Goal: Transaction & Acquisition: Purchase product/service

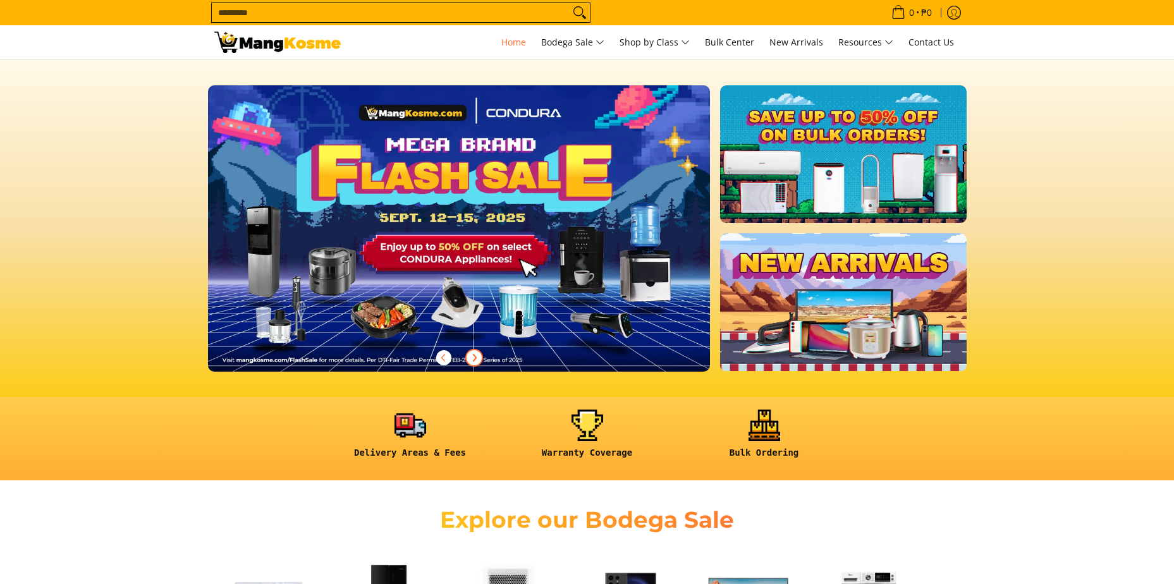
click at [474, 360] on icon "Next" at bounding box center [474, 357] width 3 height 7
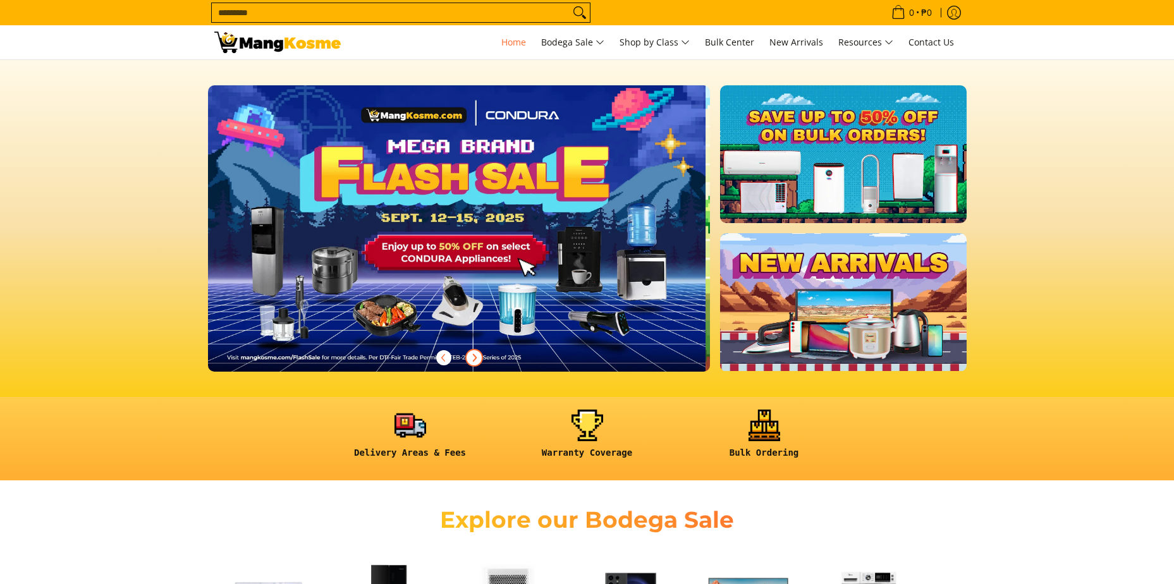
scroll to position [0, 503]
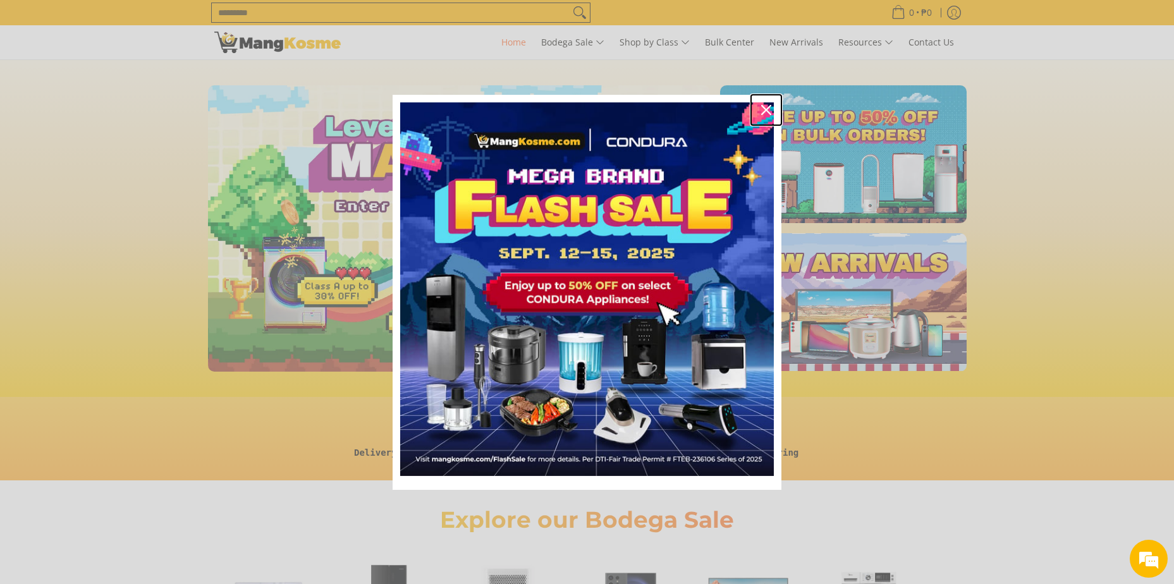
click at [767, 105] on icon "close icon" at bounding box center [766, 110] width 10 height 10
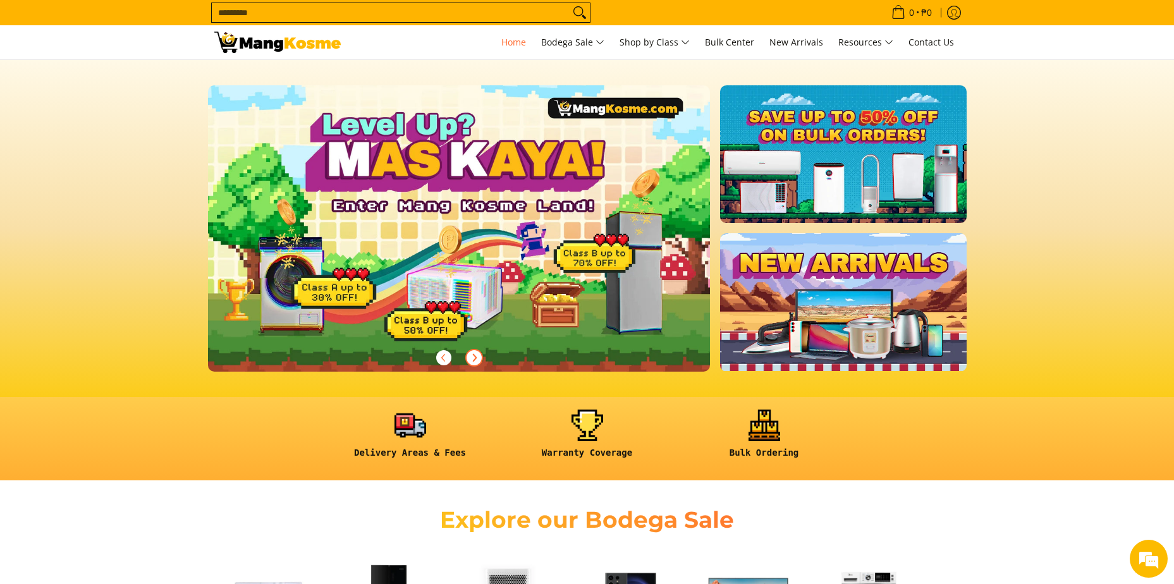
click at [471, 354] on icon "Next" at bounding box center [474, 358] width 10 height 10
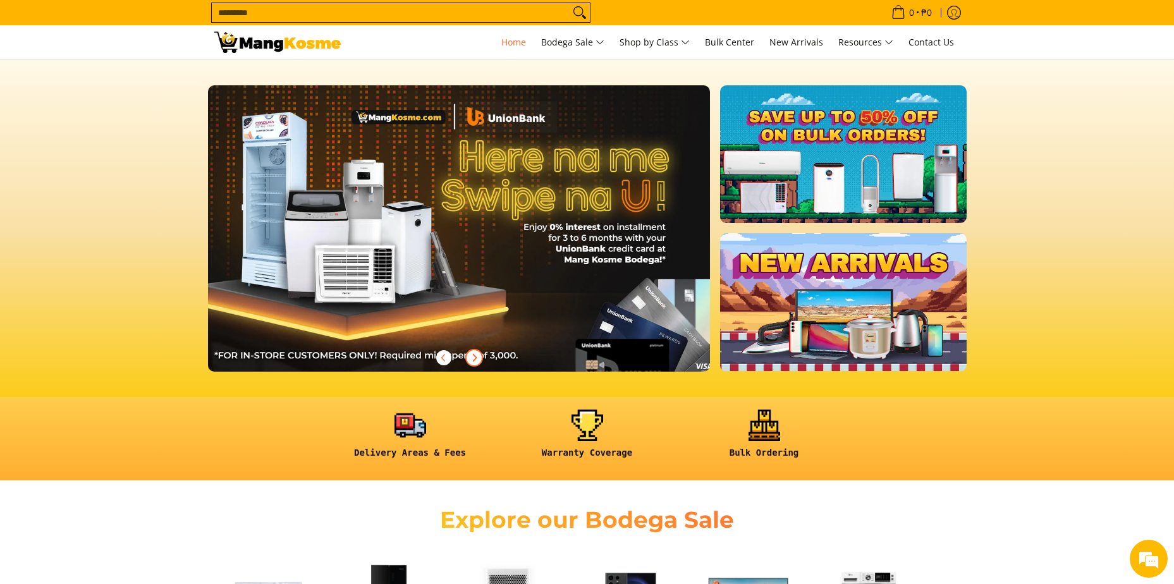
scroll to position [0, 0]
click at [479, 352] on span "Next" at bounding box center [474, 357] width 15 height 15
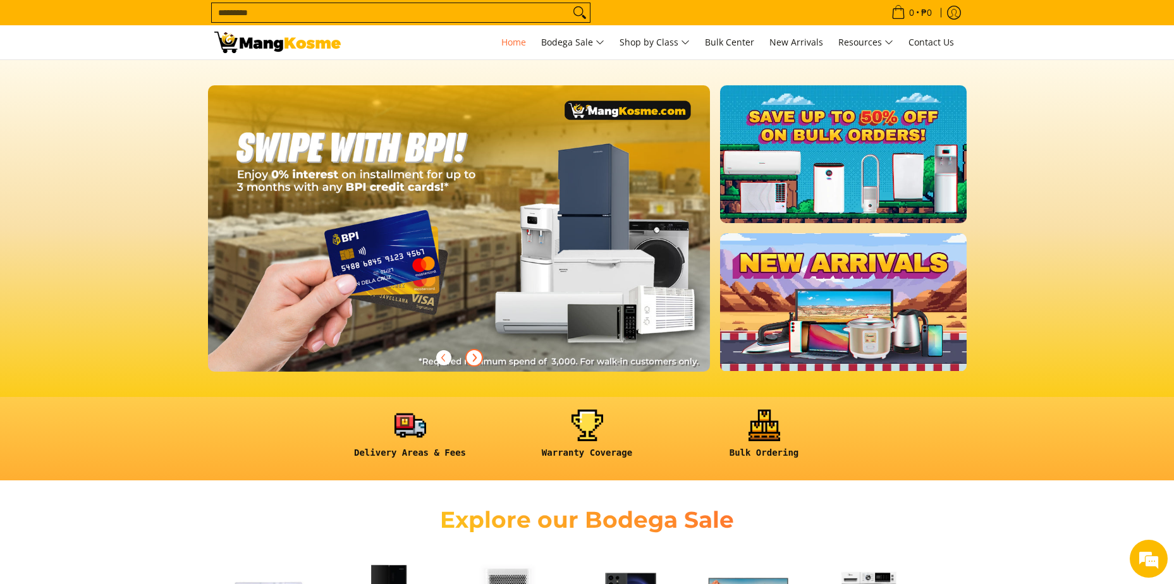
scroll to position [0, 1508]
click at [479, 352] on span "Next" at bounding box center [474, 357] width 15 height 15
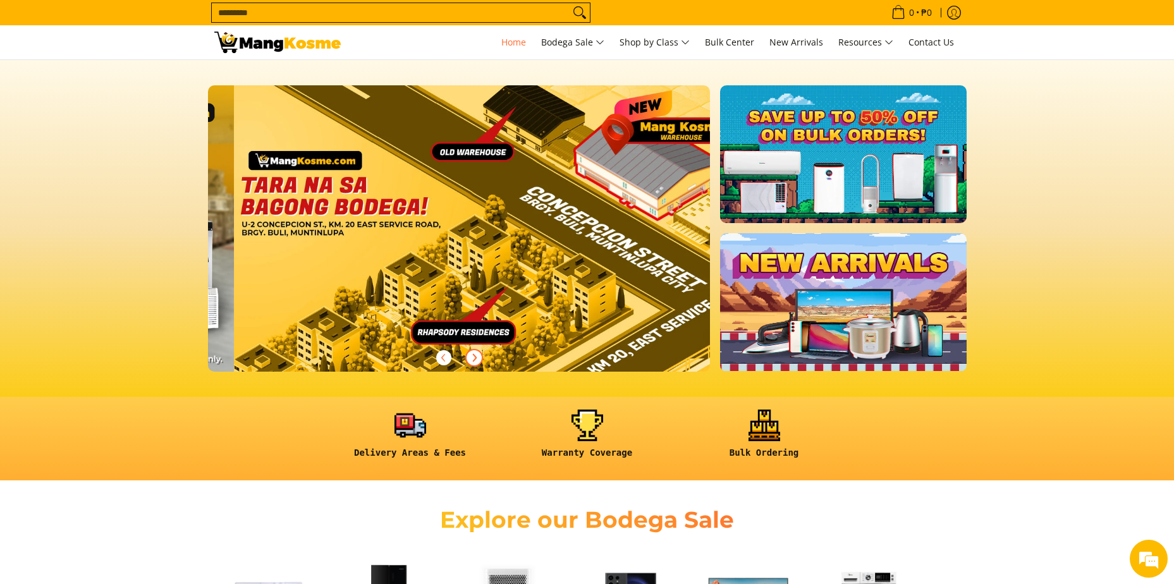
scroll to position [0, 2011]
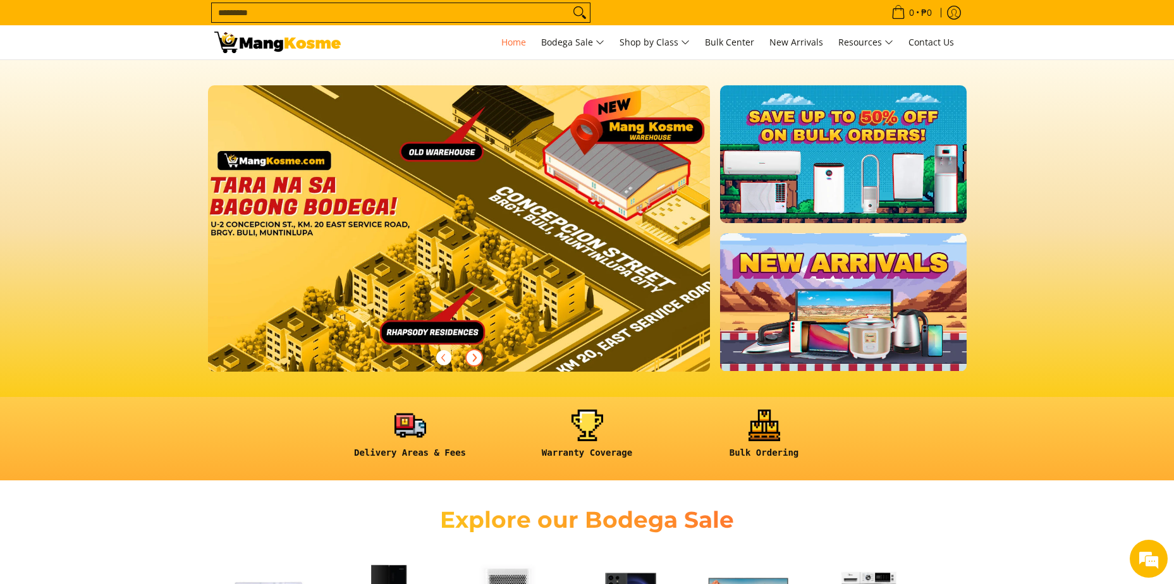
click at [479, 352] on span "Next" at bounding box center [474, 357] width 15 height 15
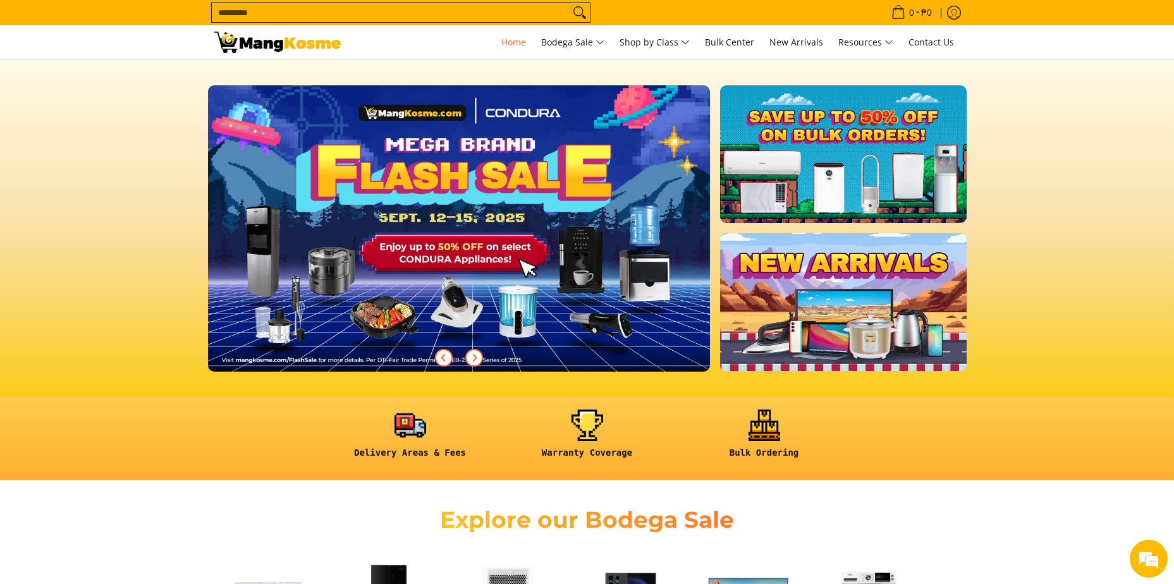
scroll to position [0, 0]
click at [479, 359] on icon "Next" at bounding box center [474, 358] width 10 height 10
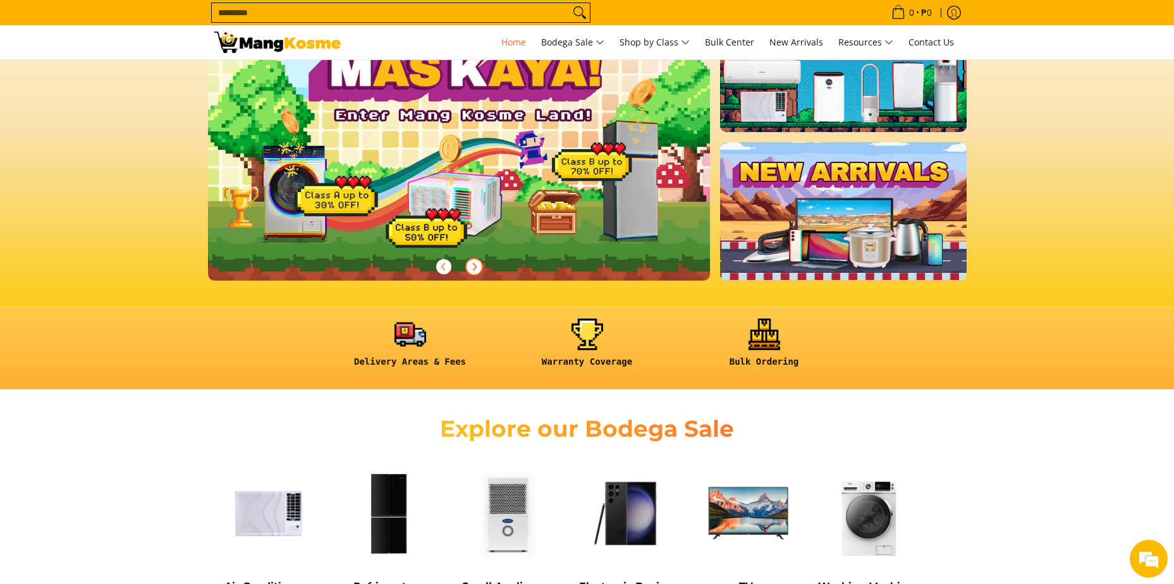
scroll to position [253, 0]
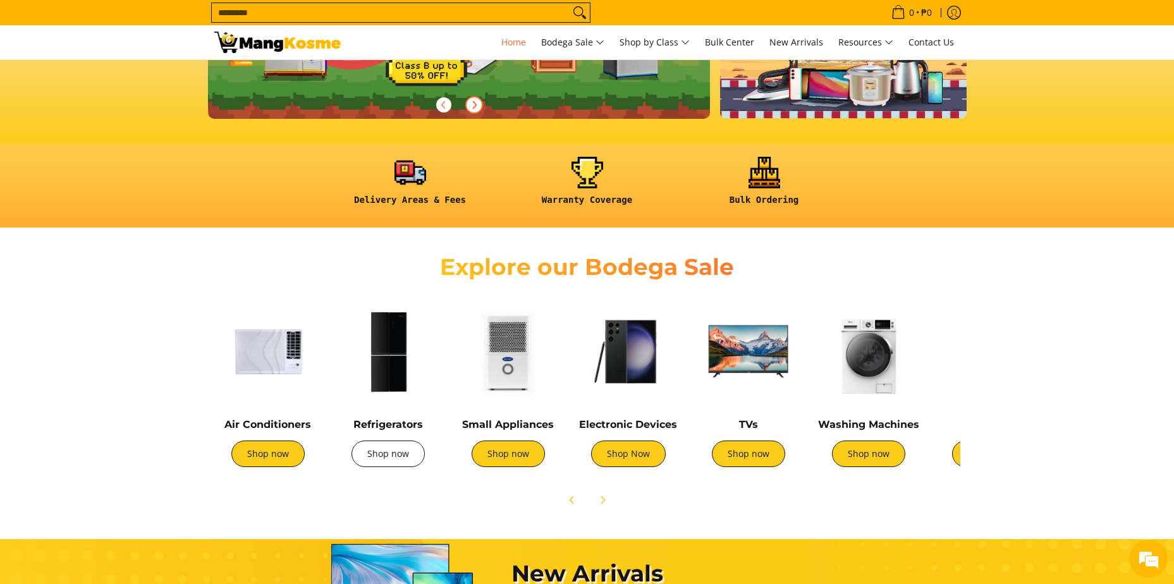
click at [384, 456] on link "Shop now" at bounding box center [388, 454] width 73 height 27
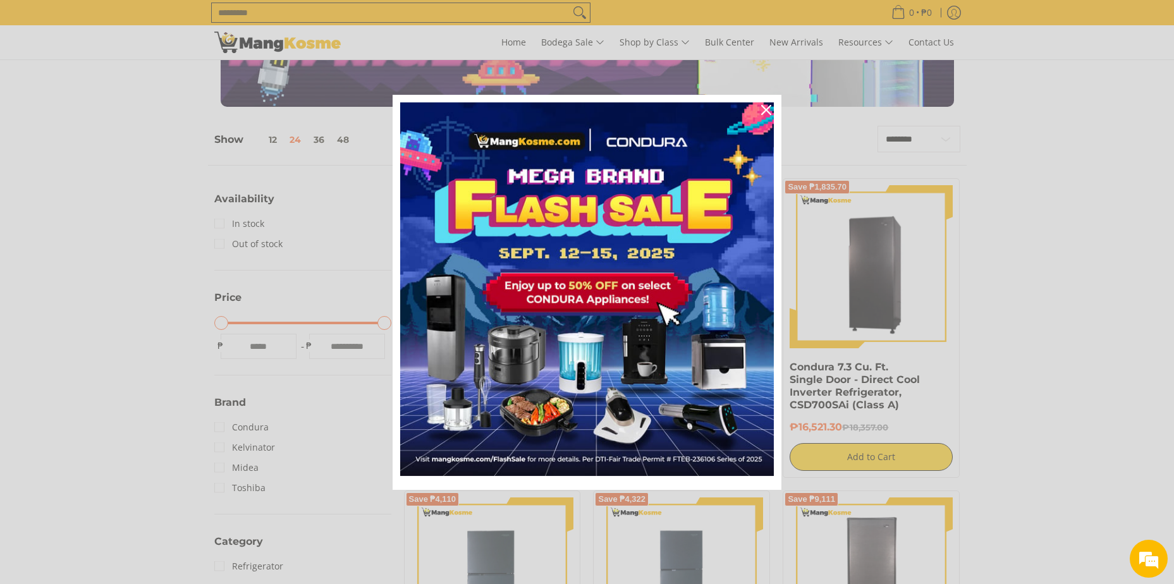
scroll to position [253, 0]
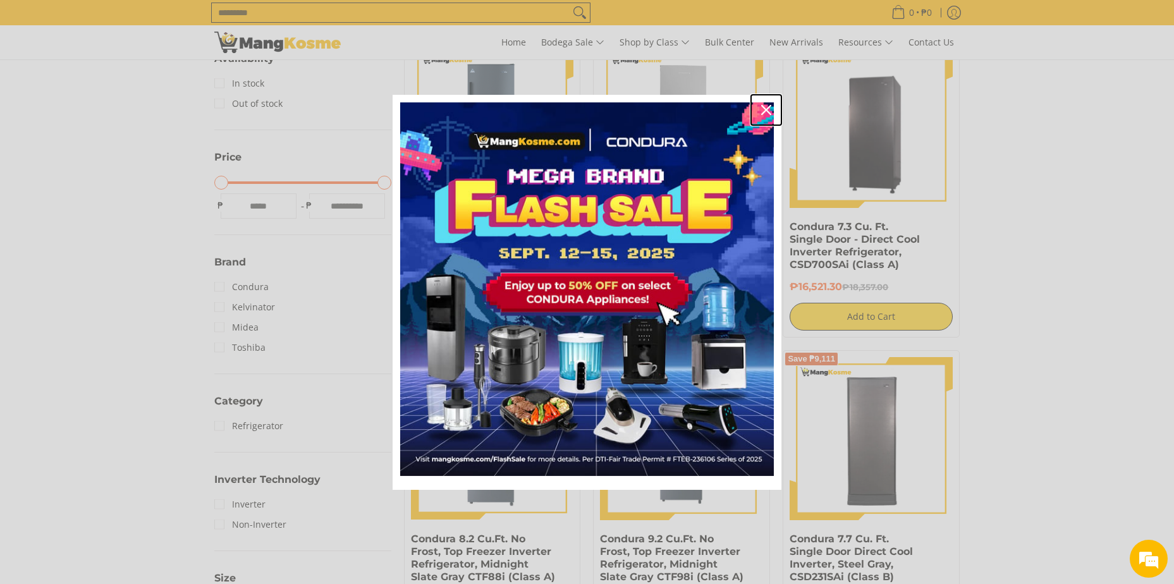
click at [762, 109] on icon "close icon" at bounding box center [766, 110] width 10 height 10
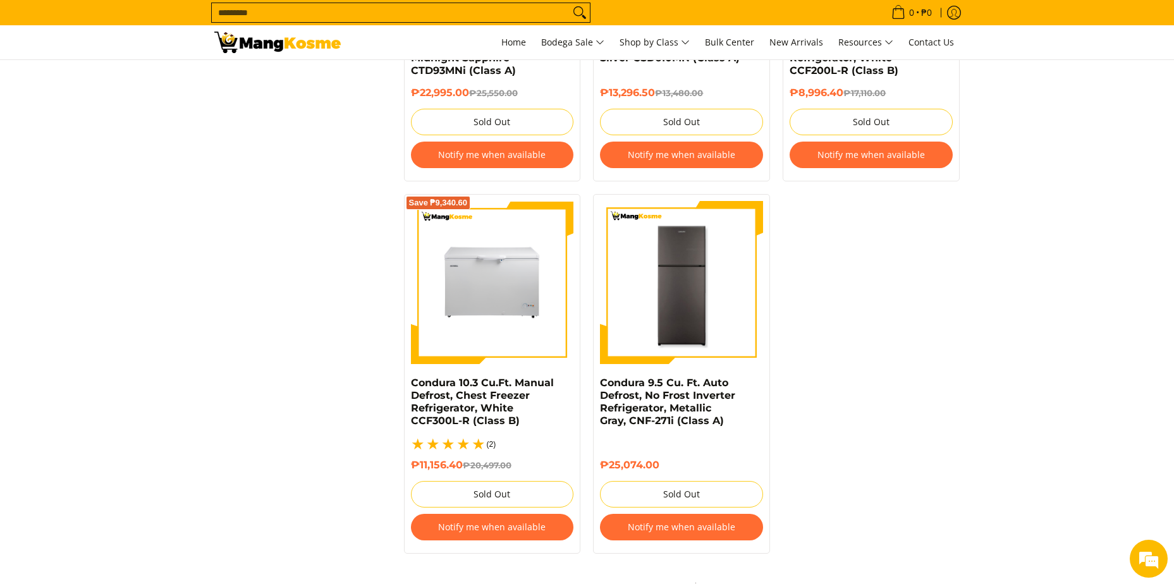
scroll to position [2656, 0]
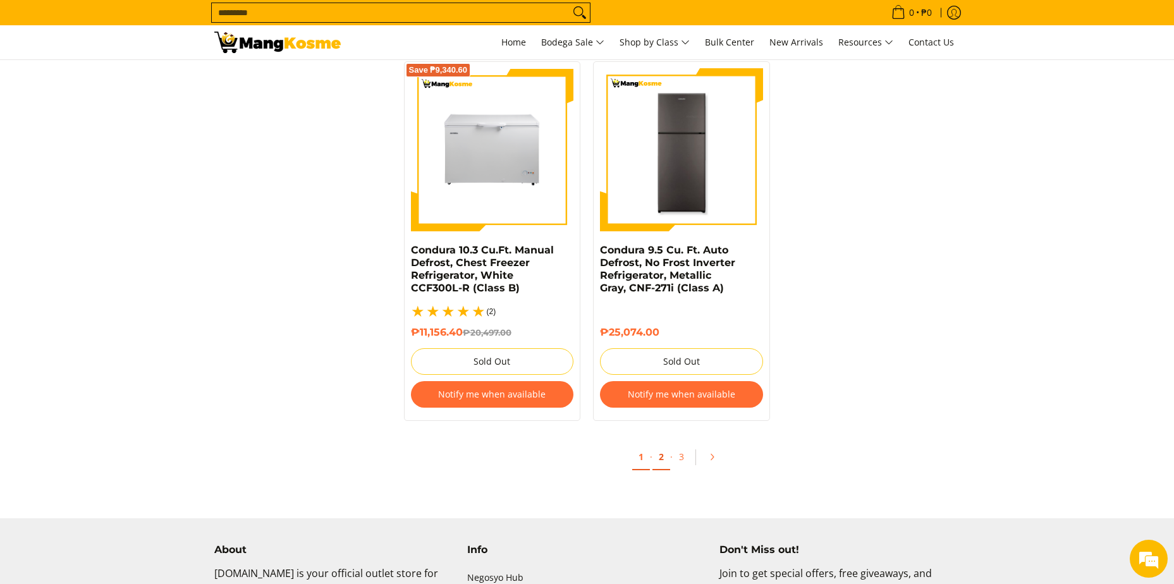
click at [665, 445] on link "2" at bounding box center [662, 458] width 18 height 26
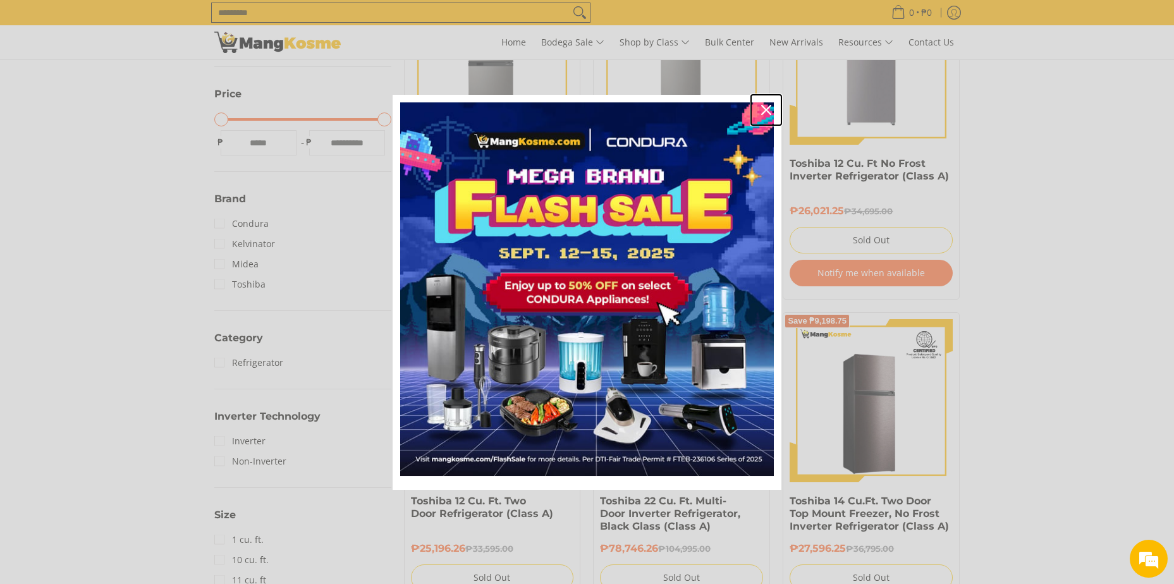
drag, startPoint x: 758, startPoint y: 106, endPoint x: 771, endPoint y: 113, distance: 15.0
click at [758, 106] on div "Close" at bounding box center [766, 110] width 20 height 20
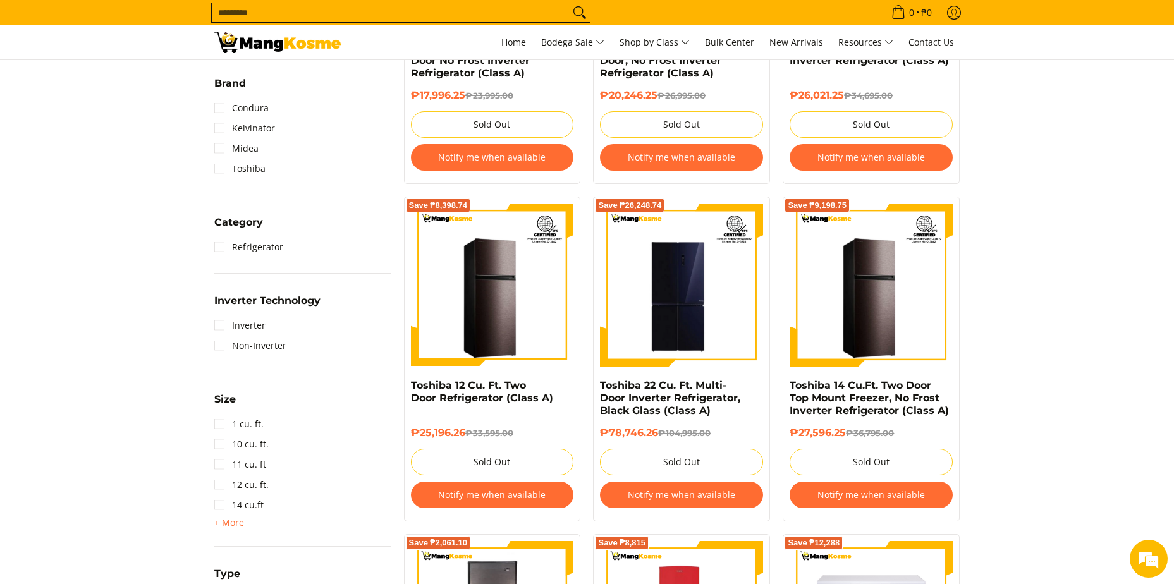
scroll to position [443, 0]
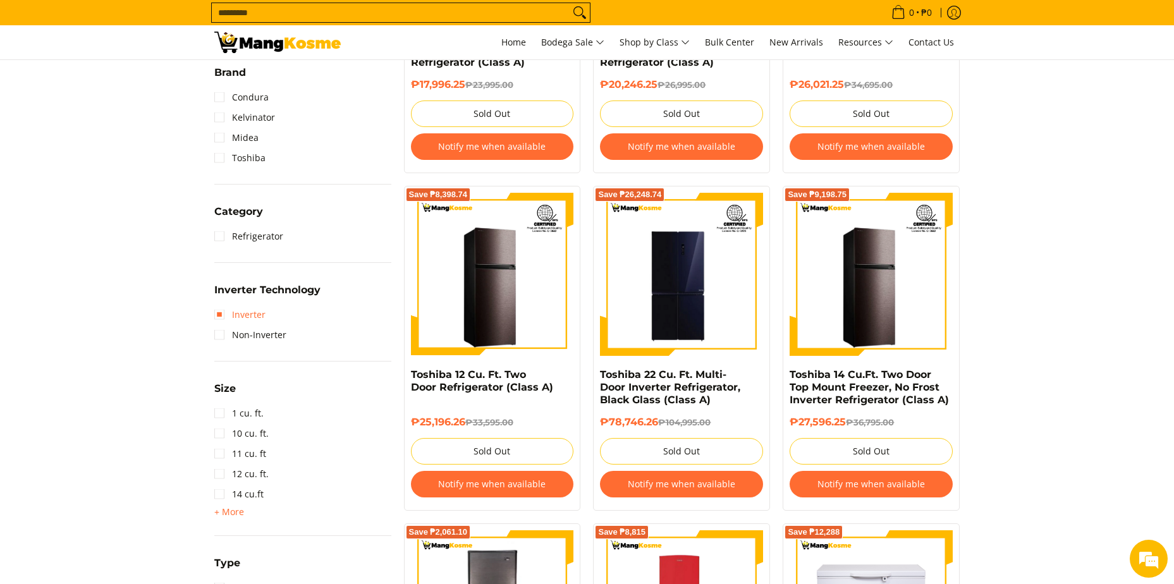
click at [220, 315] on link "Inverter" at bounding box center [239, 315] width 51 height 20
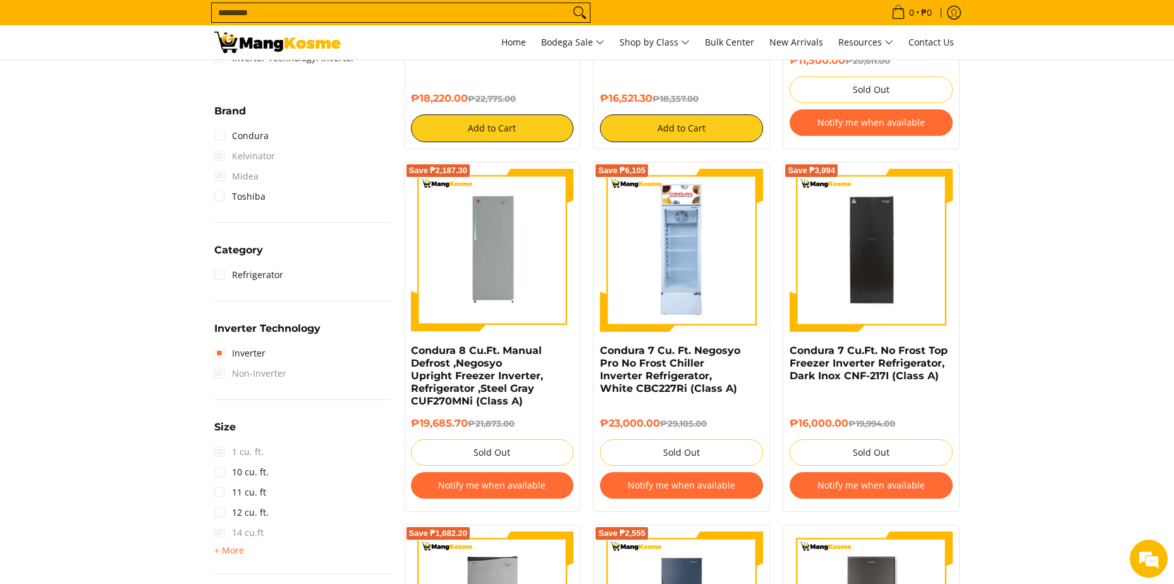
scroll to position [469, 0]
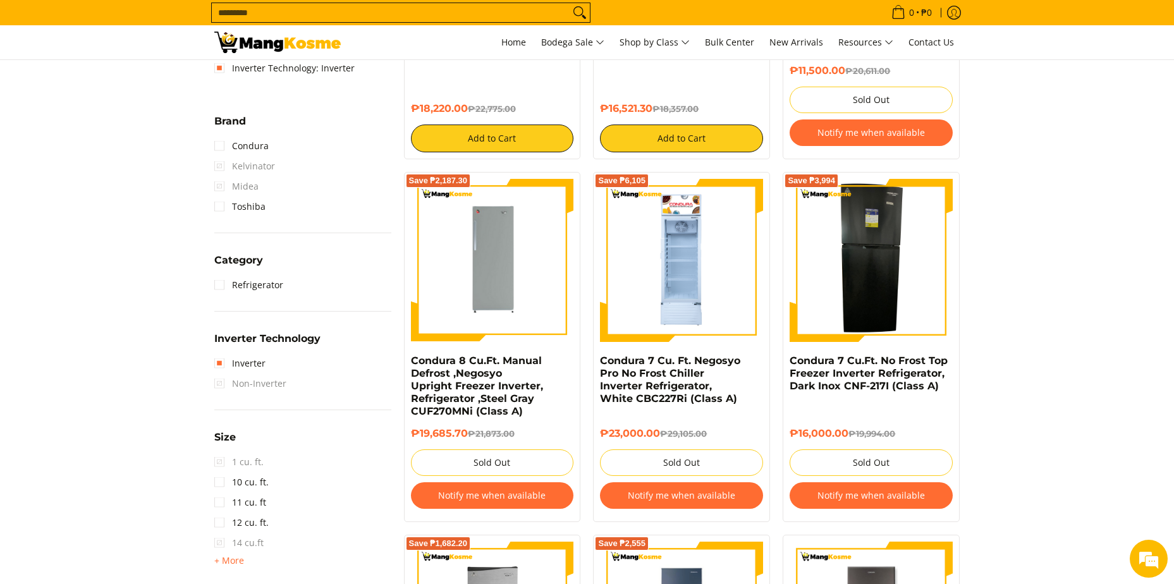
click at [888, 270] on img at bounding box center [871, 260] width 71 height 163
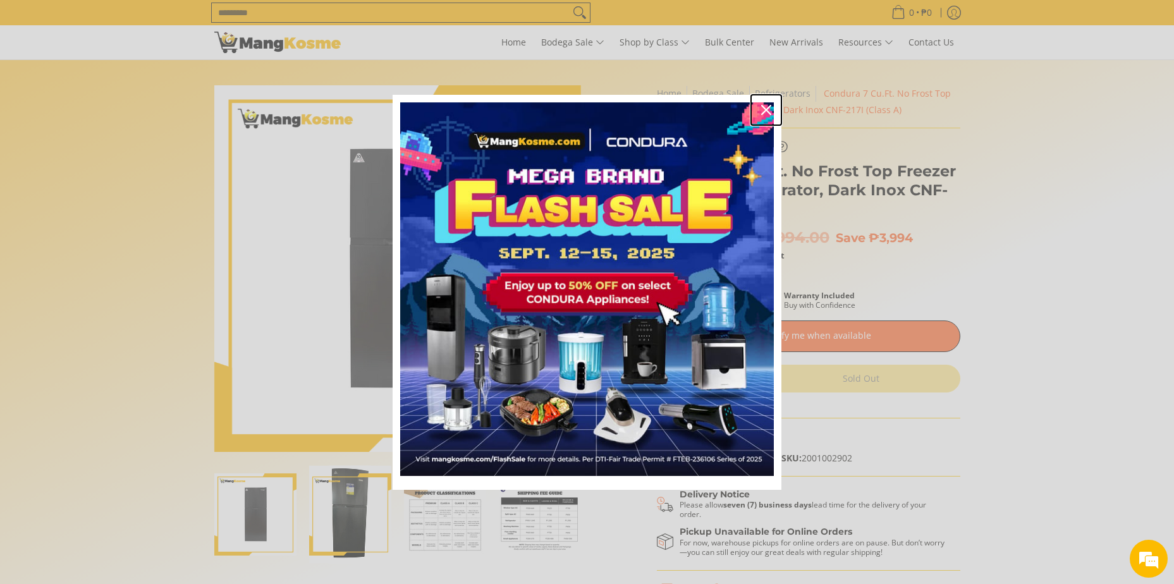
click at [764, 109] on icon "close icon" at bounding box center [766, 110] width 10 height 10
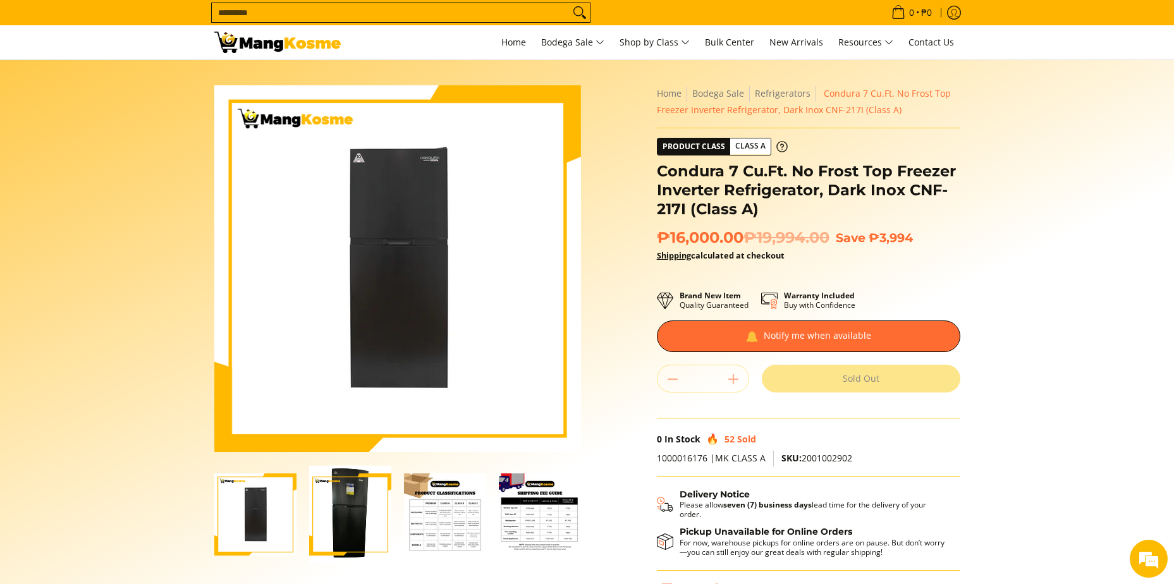
click at [258, 521] on img "Condura 7 Cu.Ft. No Frost Top Freezer Inverter Refrigerator, Dark Inox CNF-217I…" at bounding box center [255, 515] width 82 height 82
click at [350, 520] on img "Condura 7 Cu.Ft. No Frost Top Freezer Inverter Refrigerator, Dark Inox CNF-217I…" at bounding box center [350, 515] width 82 height 98
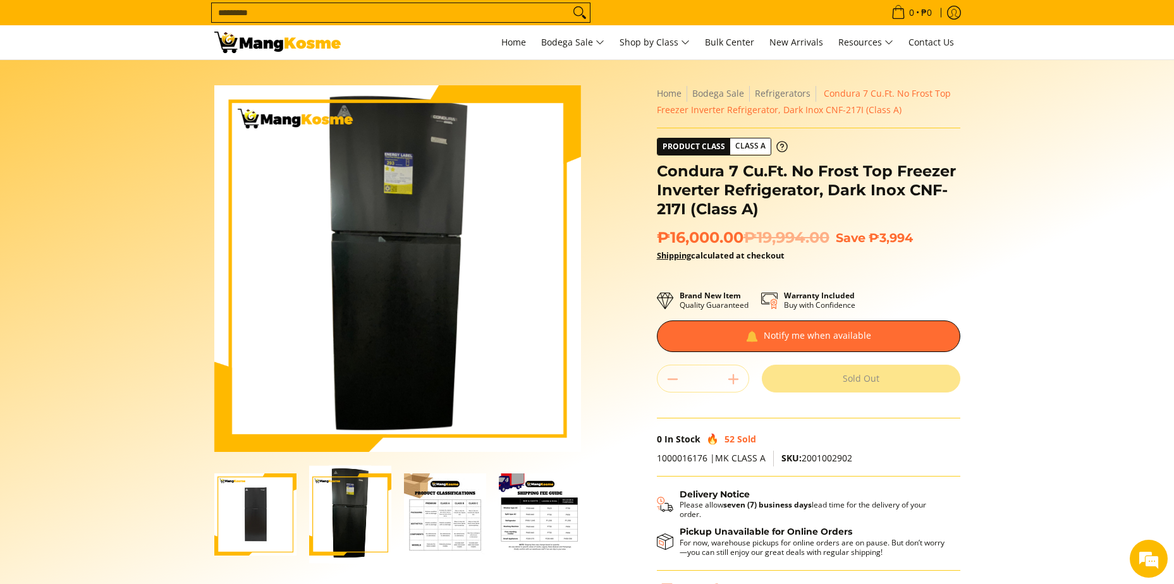
click at [441, 524] on img "Condura 7 Cu.Ft. No Frost Top Freezer Inverter Refrigerator, Dark Inox CNF-217I…" at bounding box center [445, 515] width 82 height 82
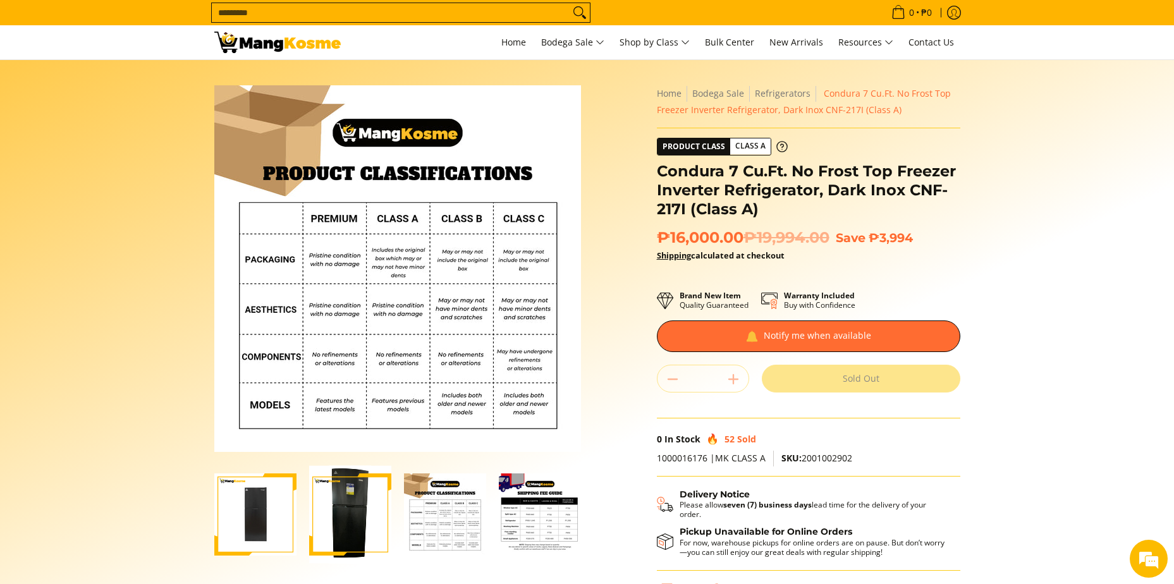
click at [529, 528] on img "Condura 7 Cu.Ft. No Frost Top Freezer Inverter Refrigerator, Dark Inox CNF-217I…" at bounding box center [540, 515] width 82 height 82
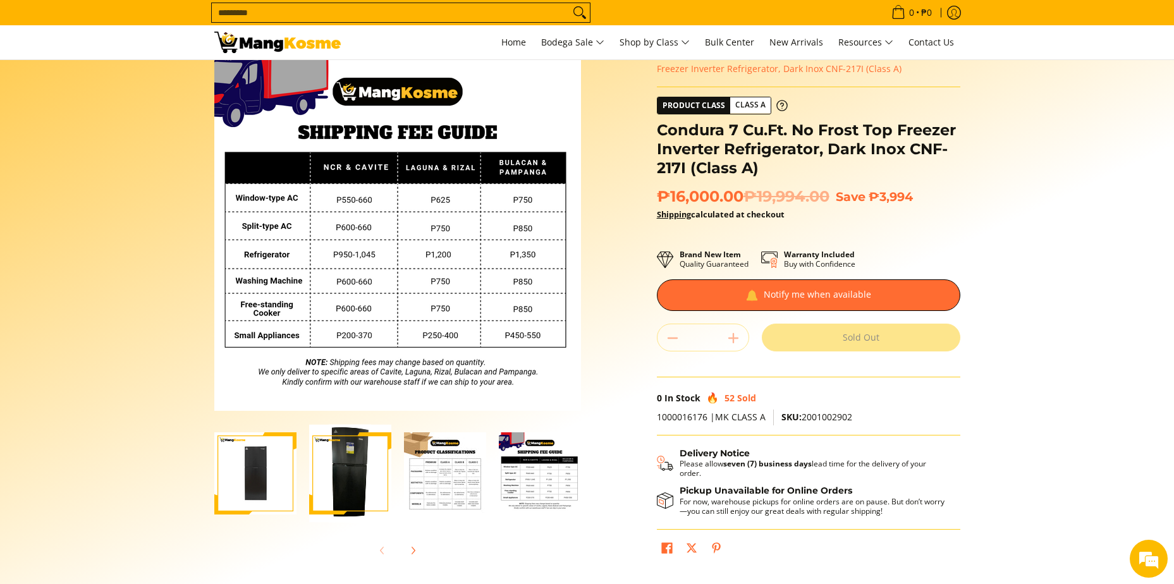
scroll to position [63, 0]
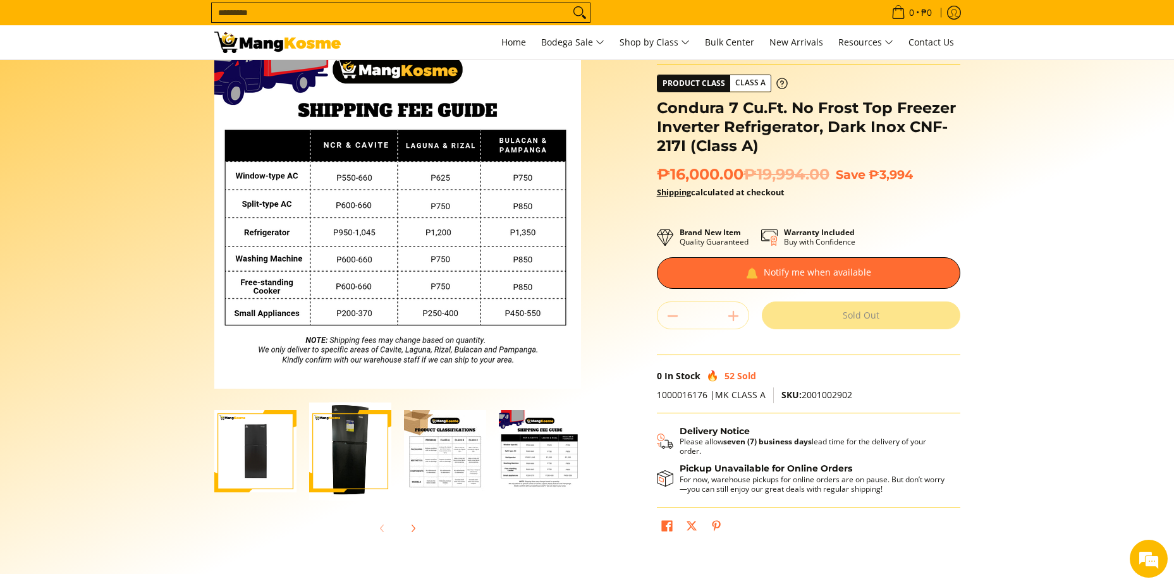
click at [355, 457] on img "Condura 7 Cu.Ft. No Frost Top Freezer Inverter Refrigerator, Dark Inox CNF-217I…" at bounding box center [350, 452] width 82 height 98
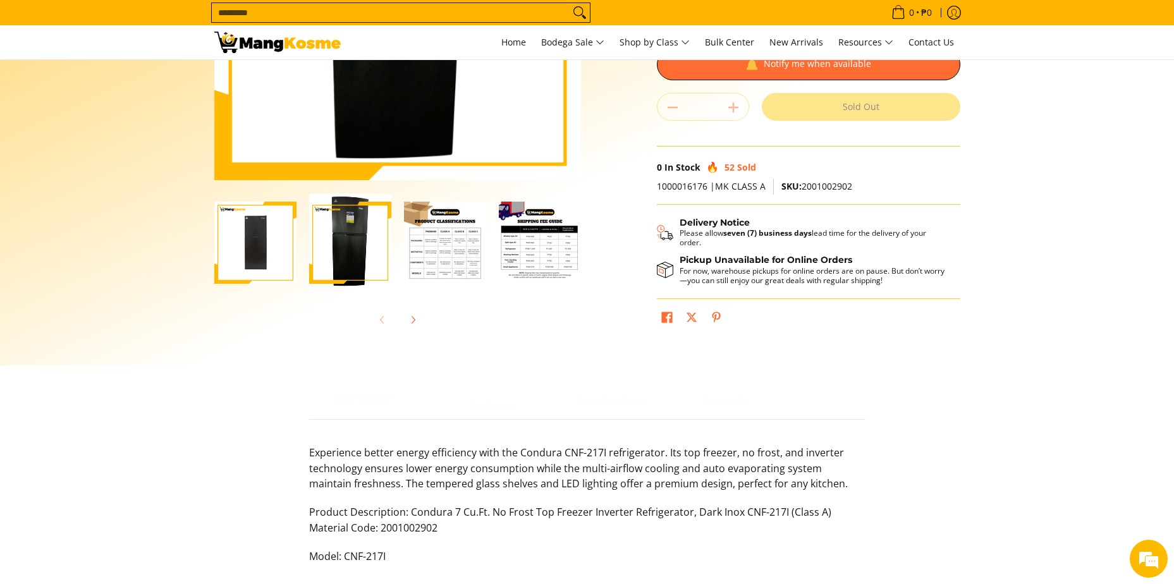
scroll to position [379, 0]
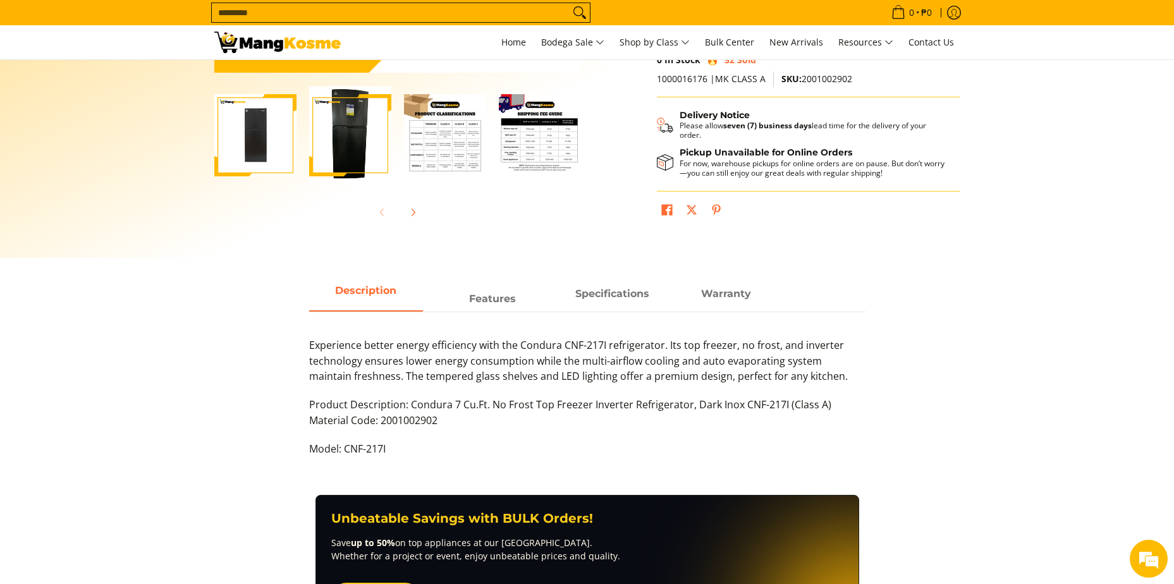
click at [444, 144] on img "Condura 7 Cu.Ft. No Frost Top Freezer Inverter Refrigerator, Dark Inox CNF-217I…" at bounding box center [445, 135] width 82 height 82
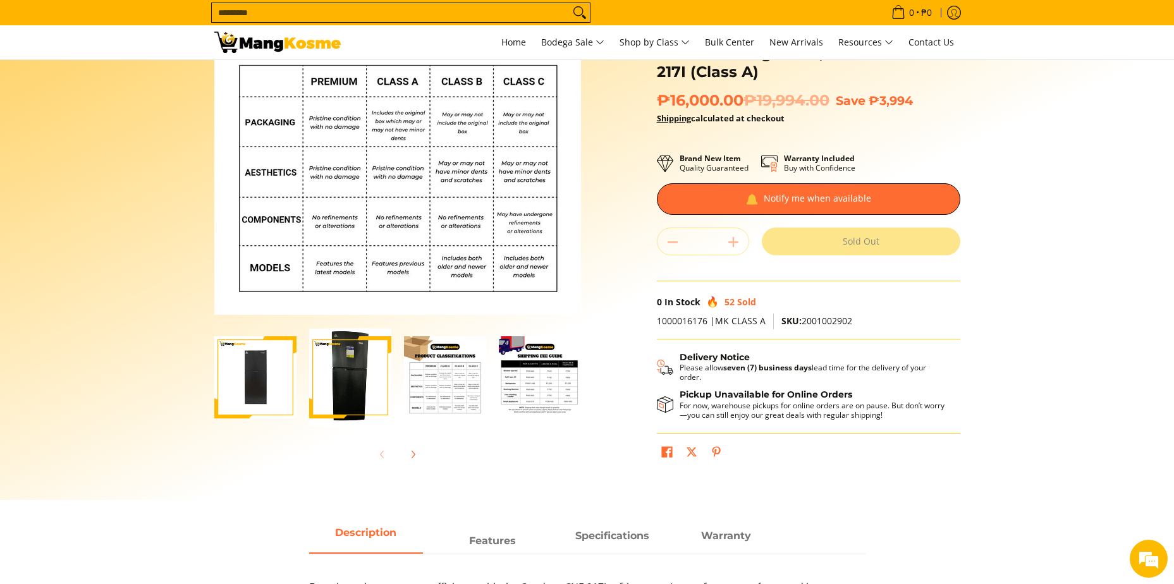
scroll to position [126, 0]
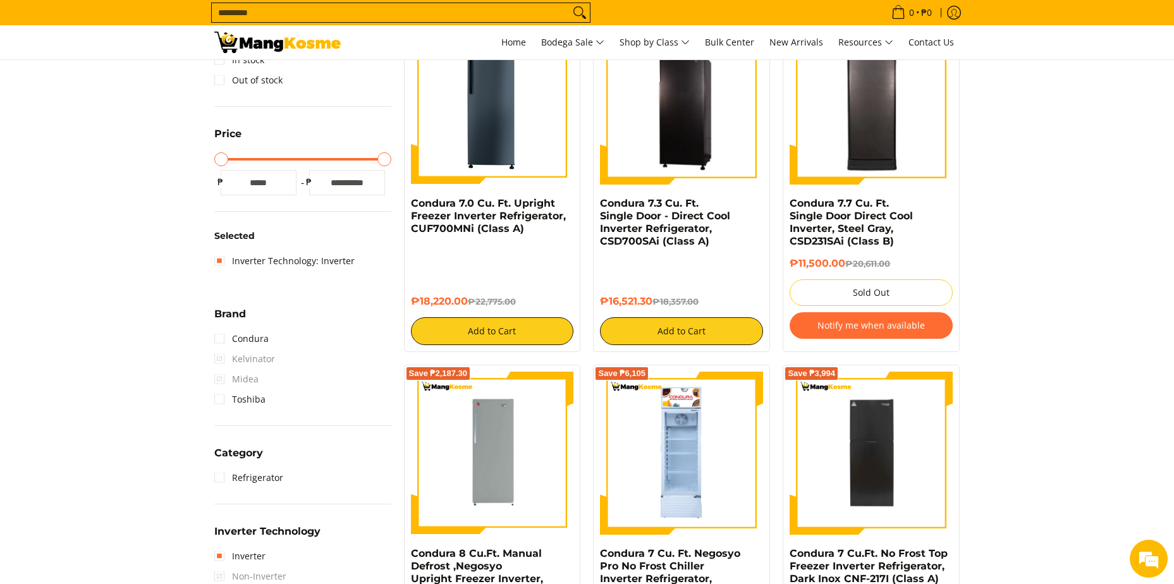
scroll to position [216, 0]
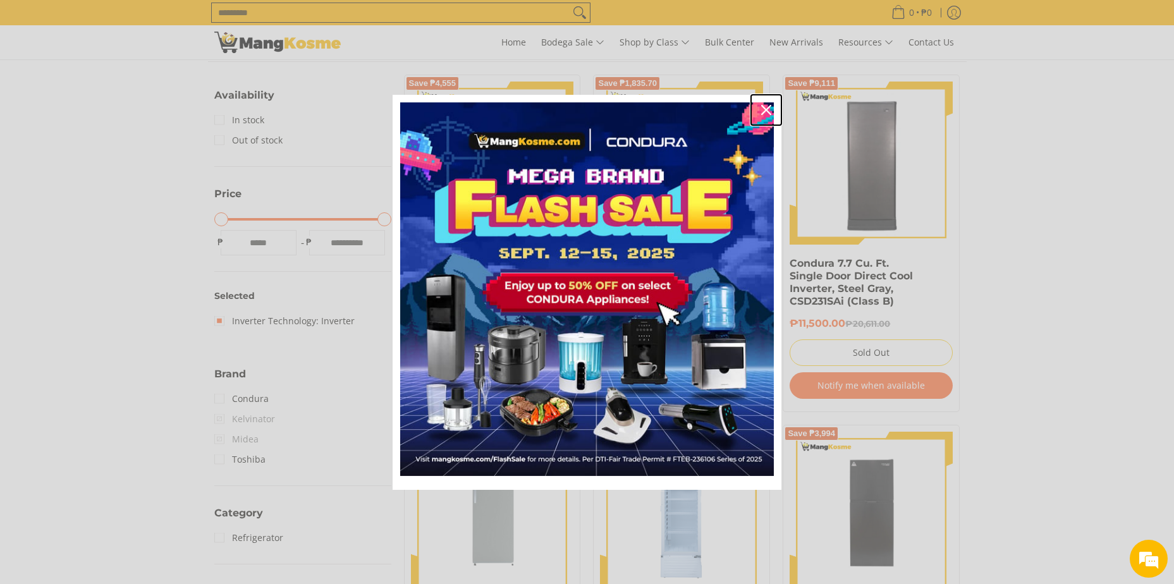
click at [765, 106] on icon "close icon" at bounding box center [766, 110] width 10 height 10
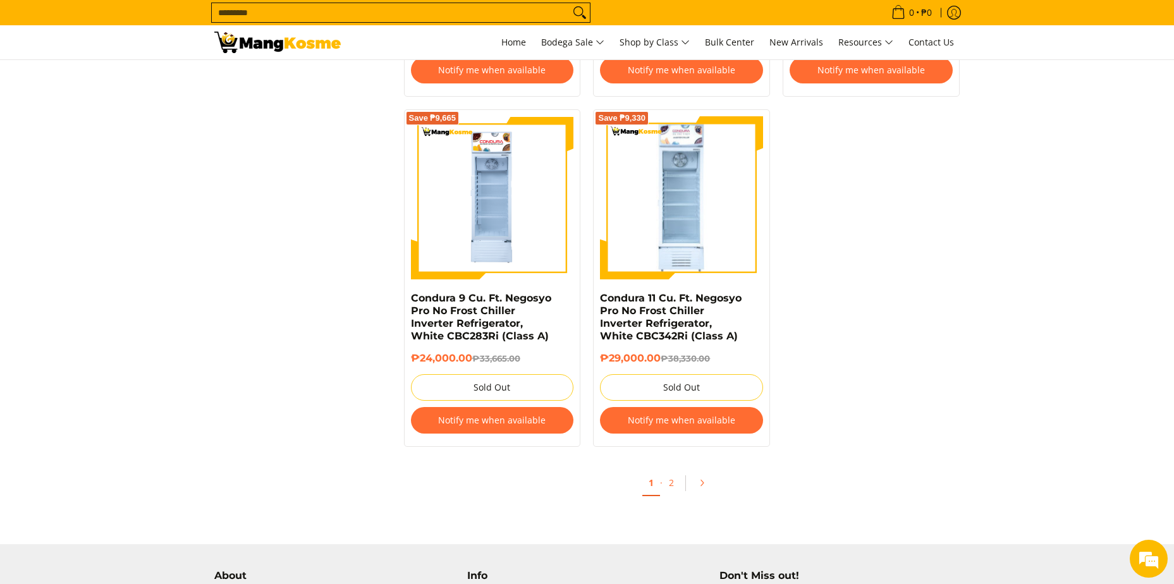
scroll to position [2746, 0]
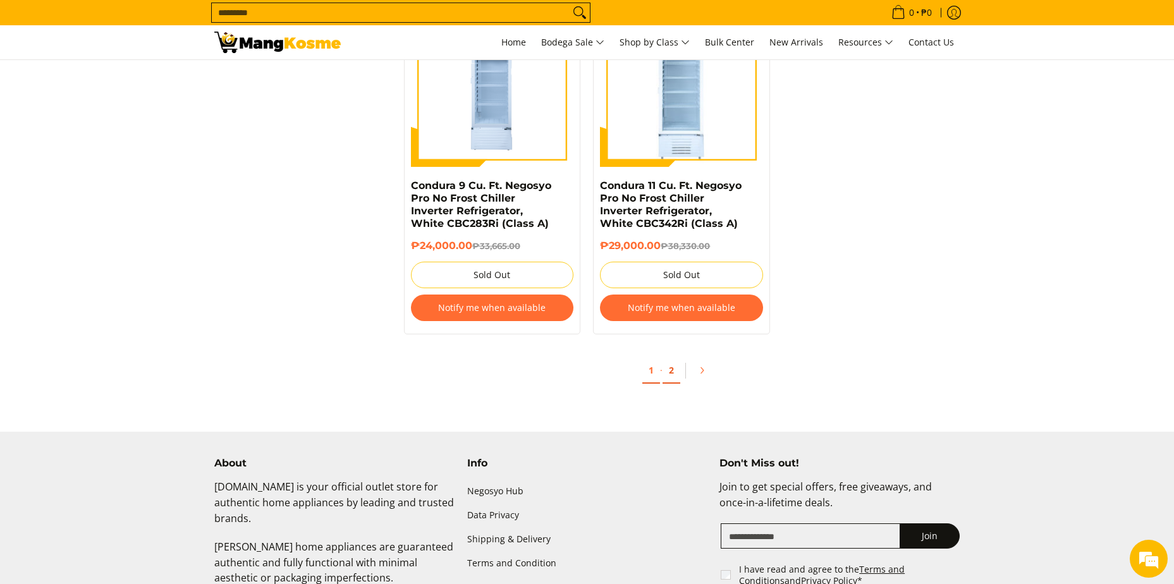
click at [672, 358] on link "2" at bounding box center [672, 371] width 18 height 26
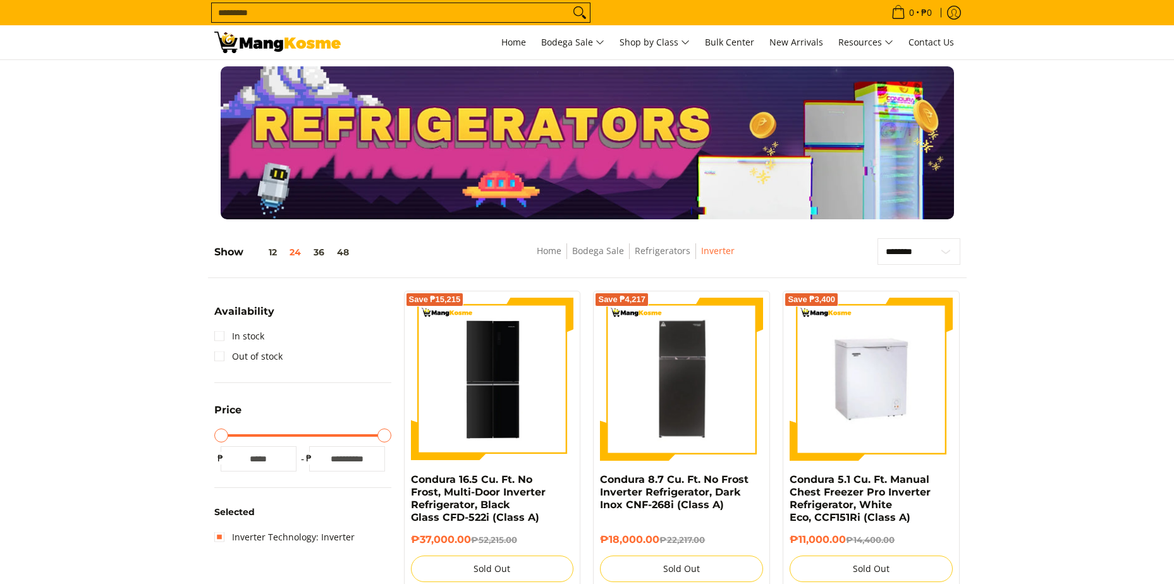
scroll to position [253, 0]
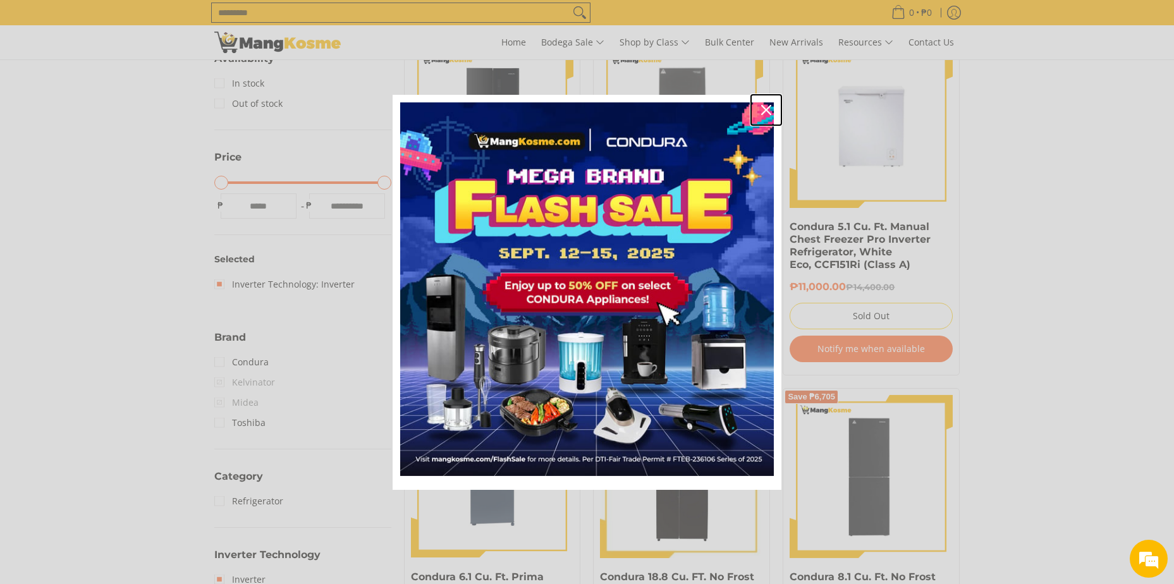
click at [768, 110] on icon "close icon" at bounding box center [766, 110] width 10 height 10
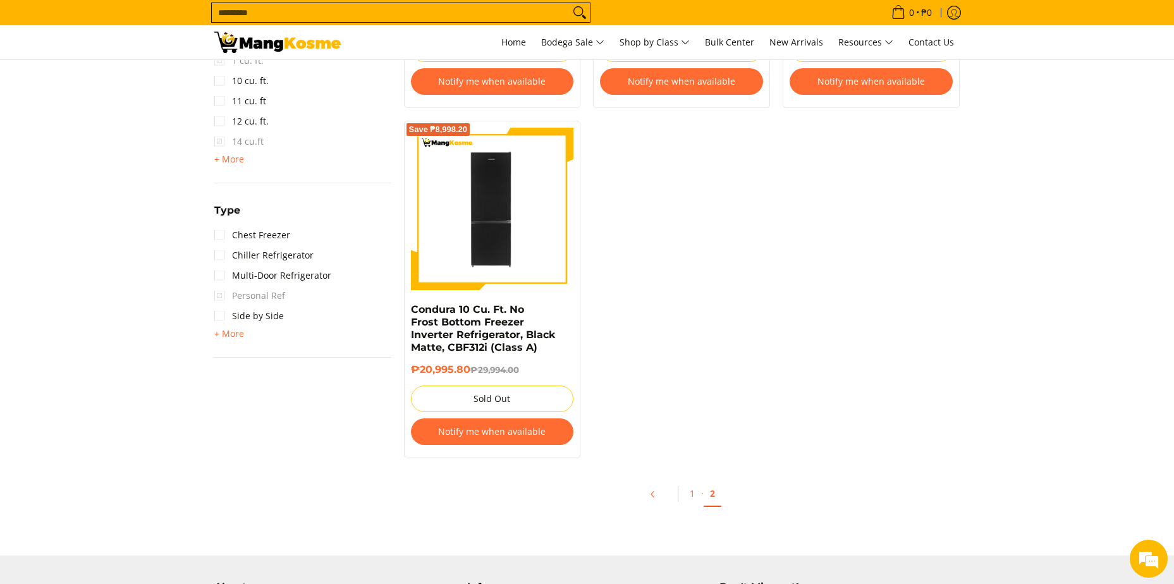
scroll to position [822, 0]
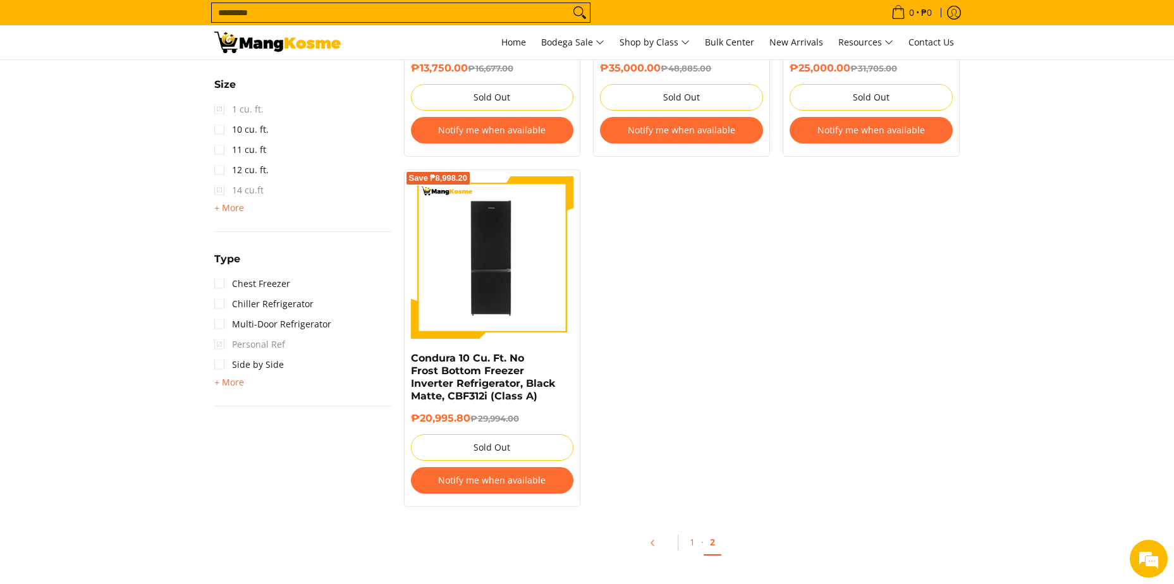
click at [236, 383] on span "+ More" at bounding box center [229, 382] width 30 height 10
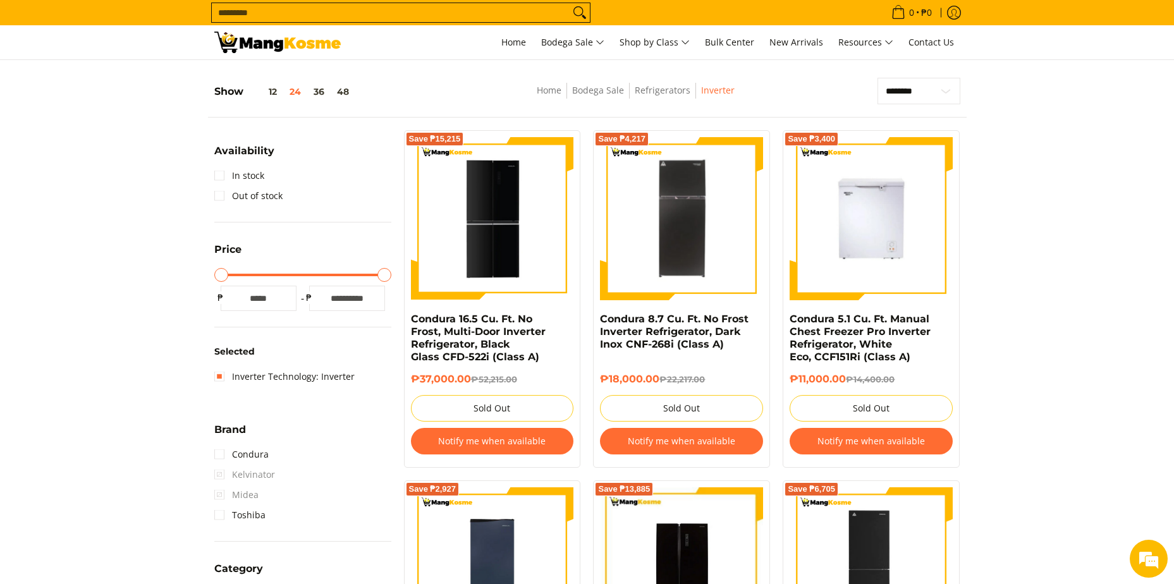
scroll to position [0, 0]
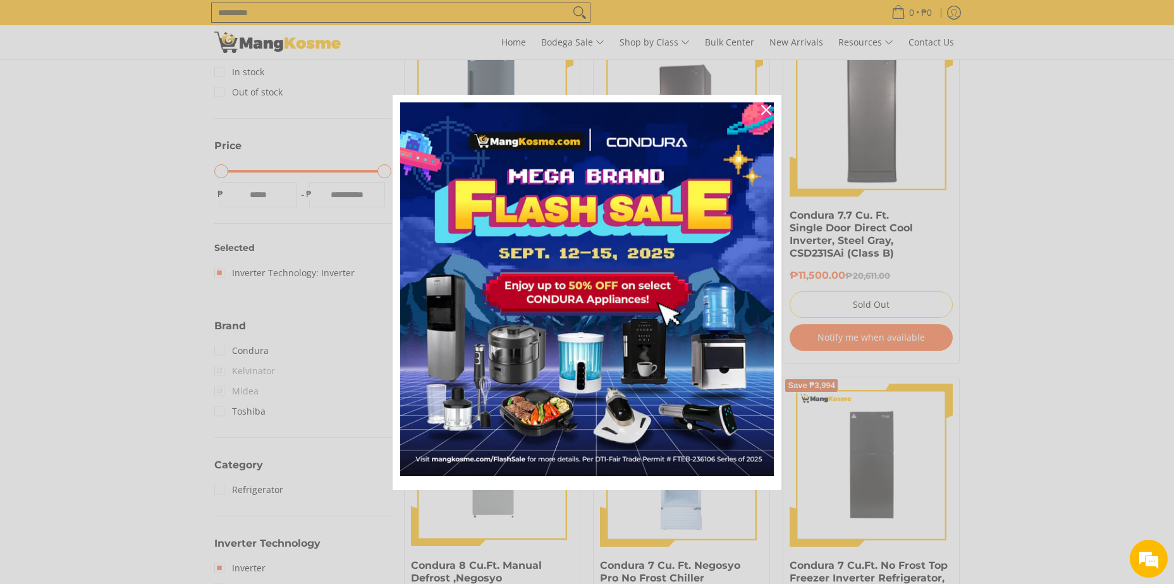
scroll to position [216, 0]
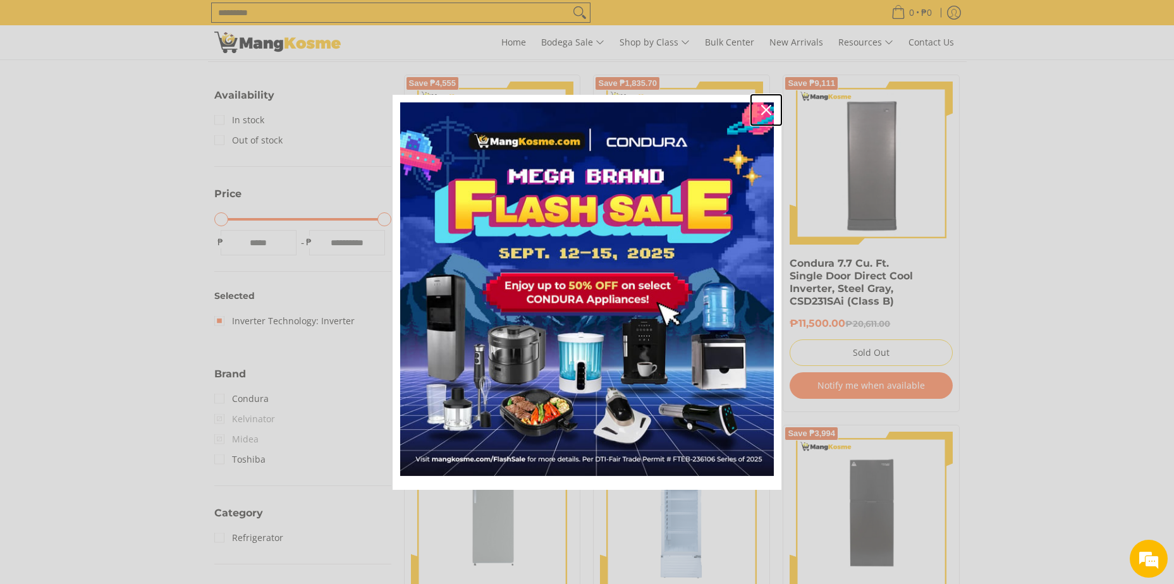
click at [764, 106] on icon "close icon" at bounding box center [766, 110] width 10 height 10
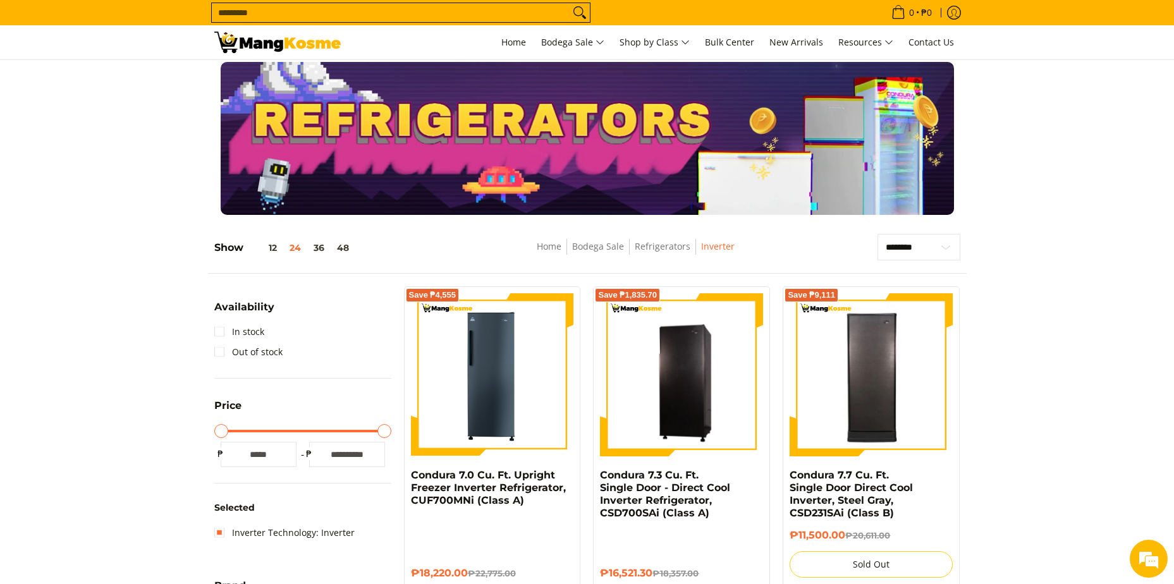
scroll to position [0, 0]
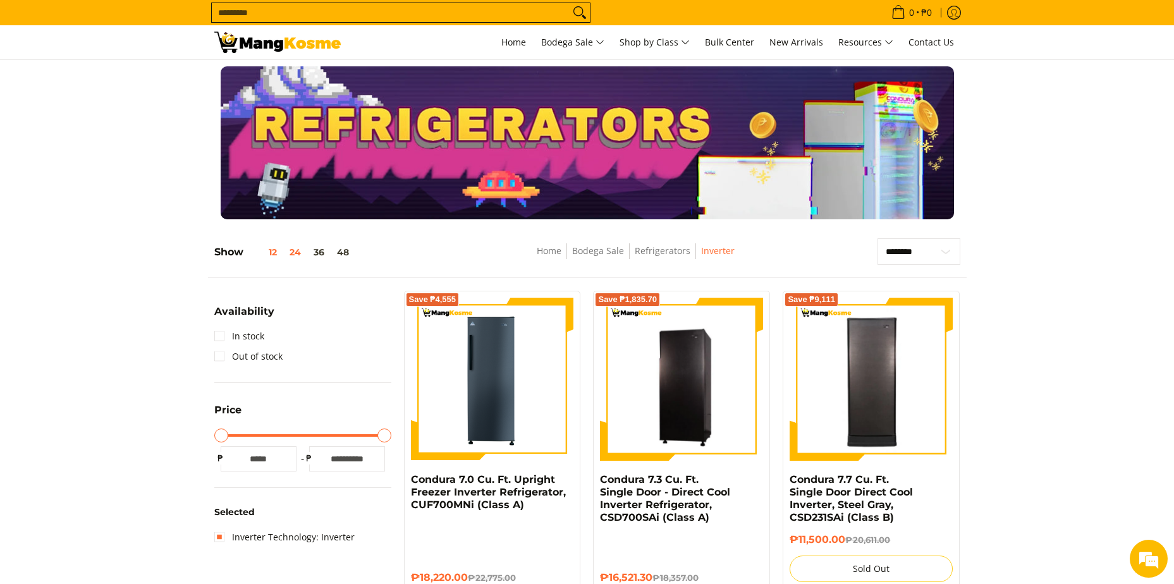
click at [267, 254] on button "12" at bounding box center [263, 252] width 40 height 10
click at [350, 250] on button "48" at bounding box center [343, 252] width 25 height 10
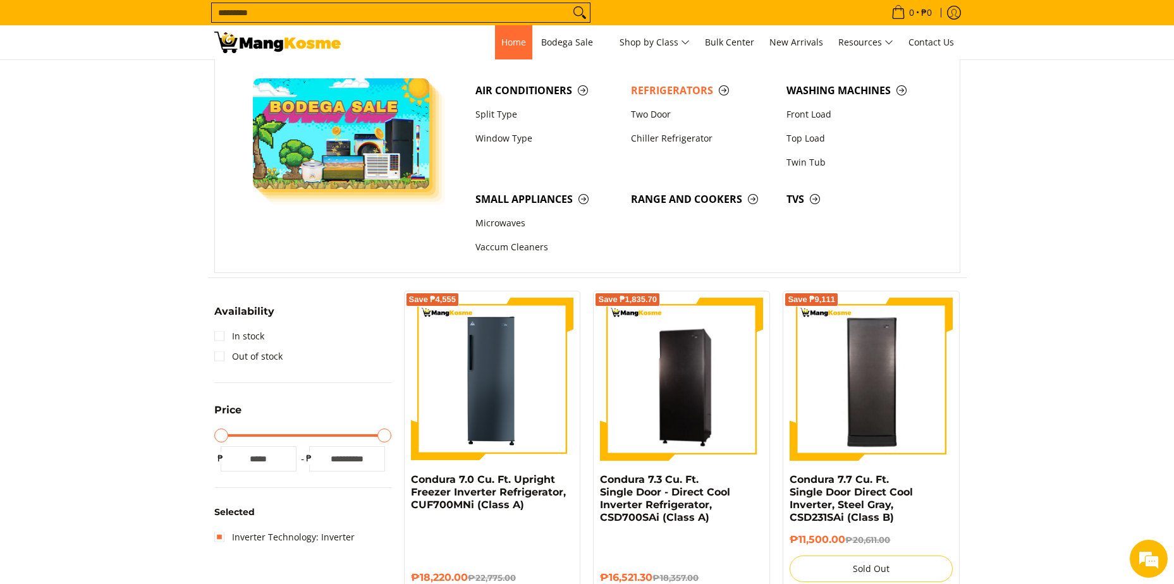
click at [517, 40] on span "Home" at bounding box center [513, 42] width 25 height 12
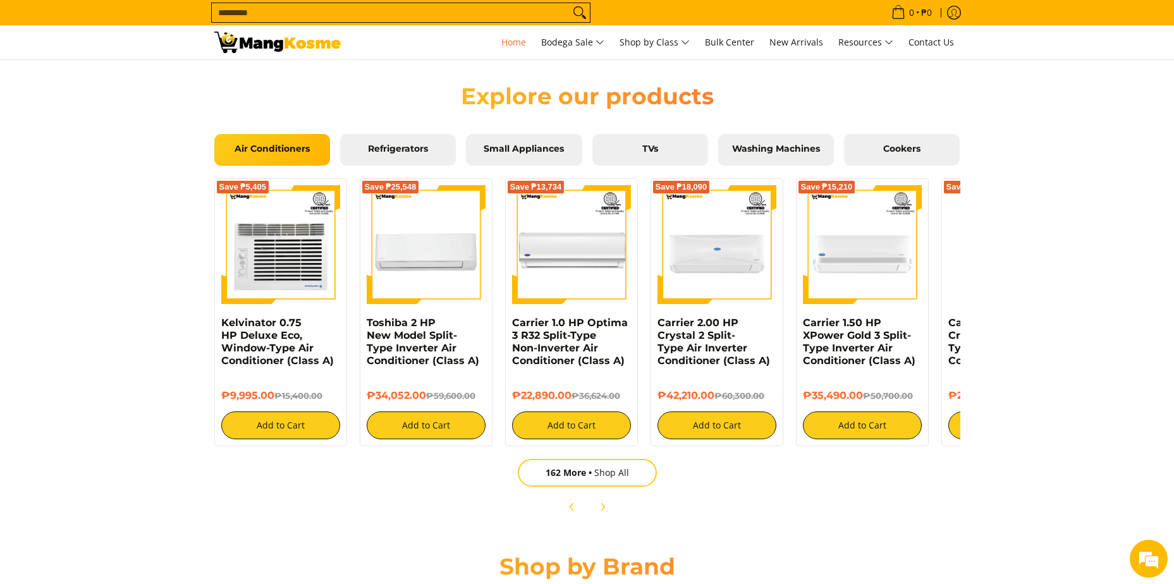
scroll to position [1454, 0]
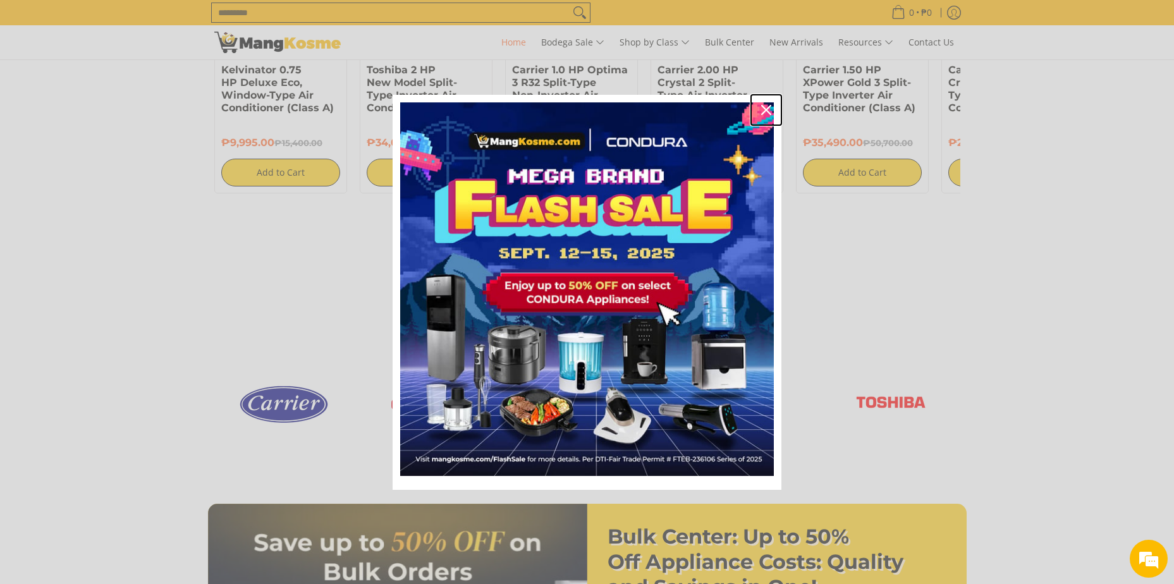
click at [769, 105] on icon "close icon" at bounding box center [766, 110] width 10 height 10
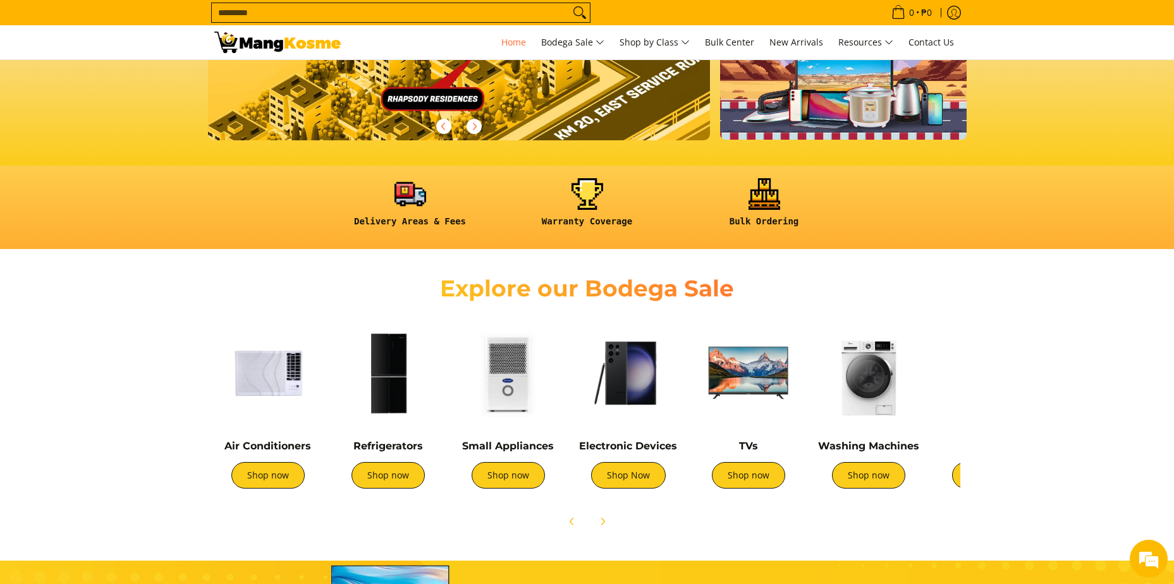
scroll to position [253, 0]
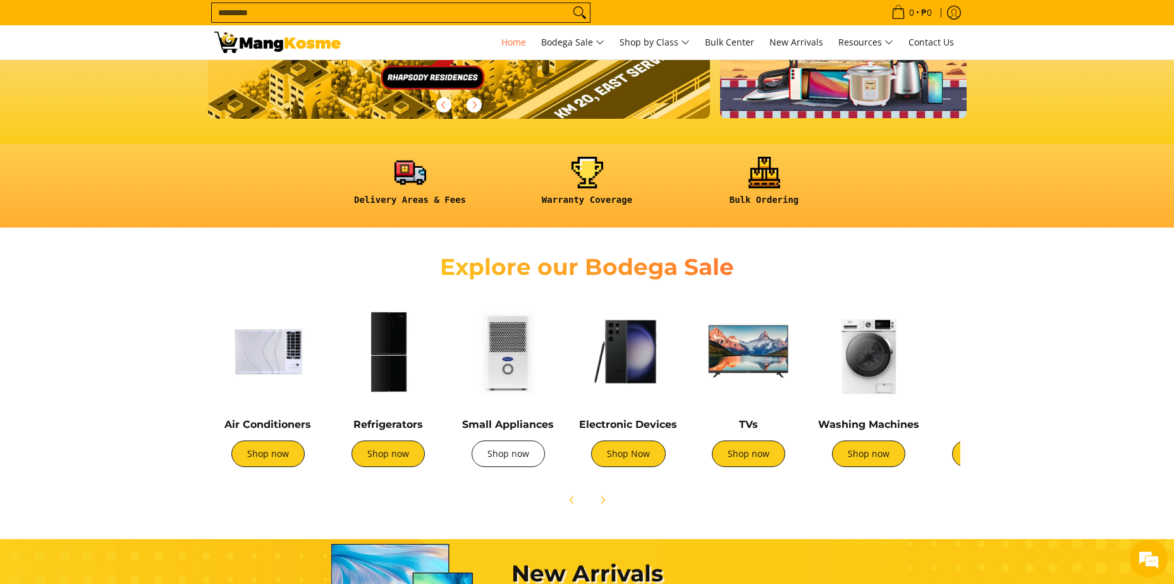
click at [512, 455] on link "Shop now" at bounding box center [508, 454] width 73 height 27
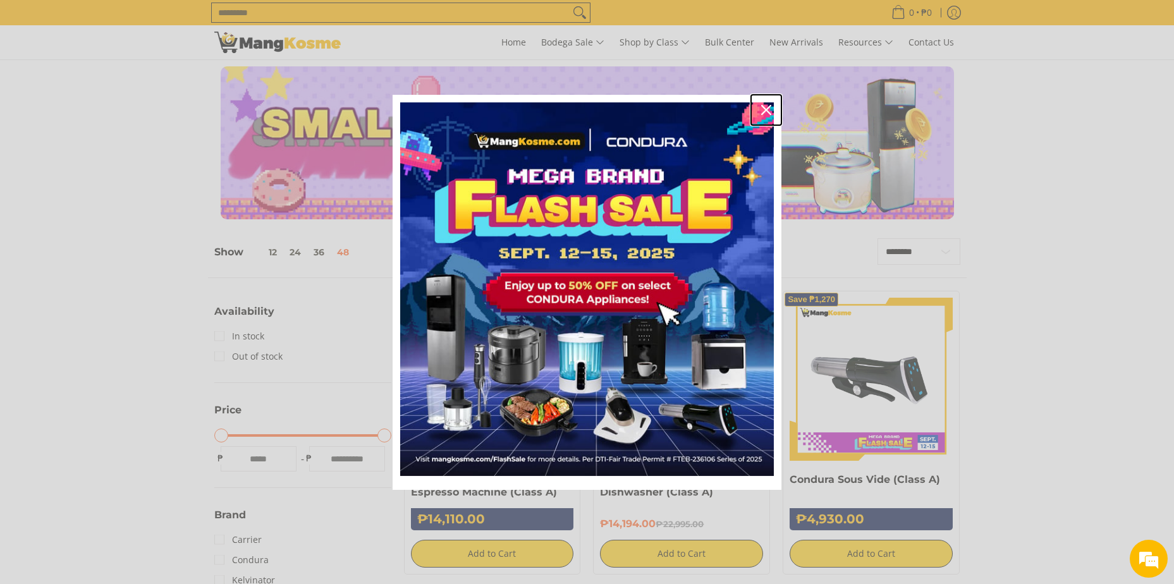
click at [763, 111] on icon "close icon" at bounding box center [766, 110] width 10 height 10
